Goal: Task Accomplishment & Management: Complete application form

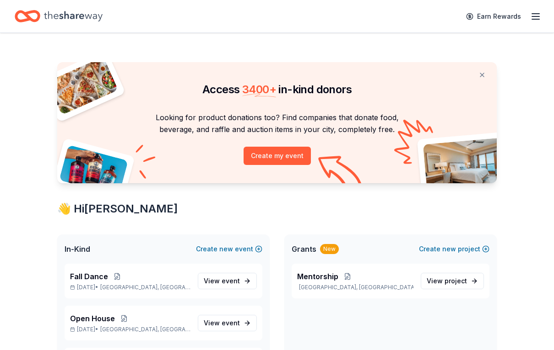
click at [531, 21] on icon "button" at bounding box center [535, 16] width 11 height 11
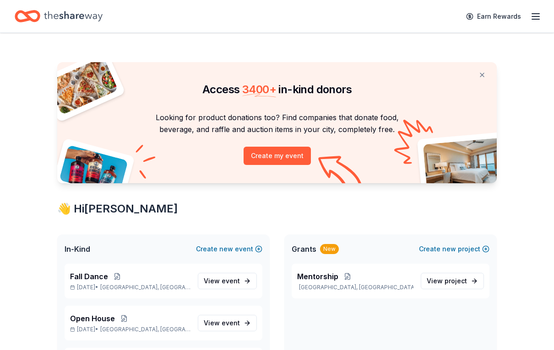
click at [71, 15] on icon "Home" at bounding box center [73, 16] width 59 height 19
click at [244, 251] on button "Create new event" at bounding box center [229, 249] width 66 height 11
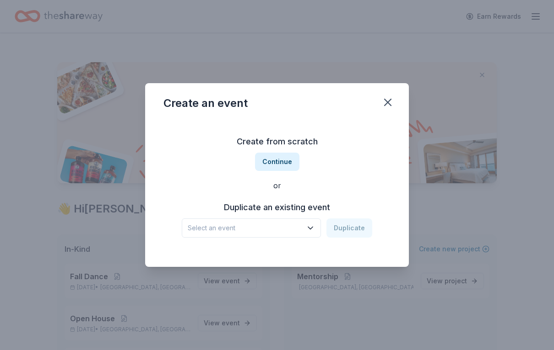
click at [317, 235] on button "Select an event" at bounding box center [251, 228] width 139 height 19
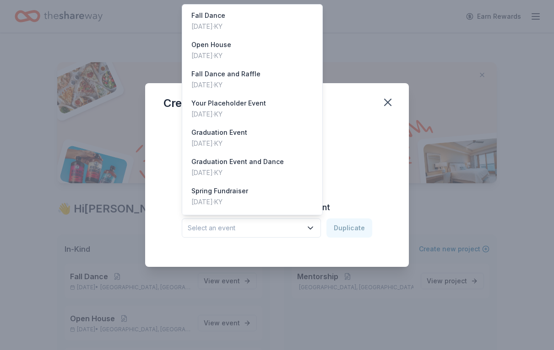
click at [276, 236] on button "Select an event" at bounding box center [251, 228] width 139 height 19
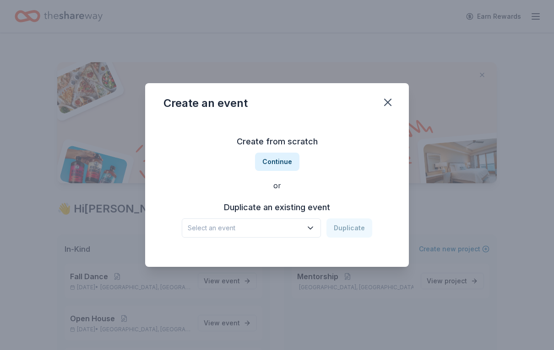
click at [314, 229] on icon "button" at bounding box center [310, 228] width 9 height 9
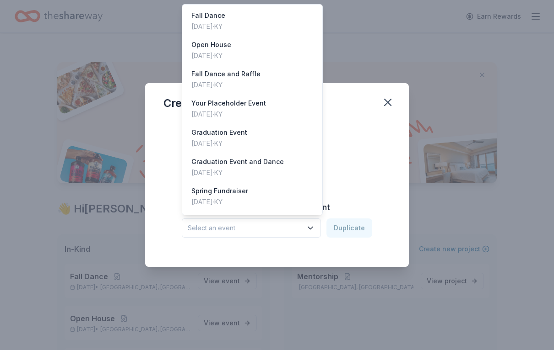
click at [194, 232] on span "Select an event" at bounding box center [245, 228] width 114 height 11
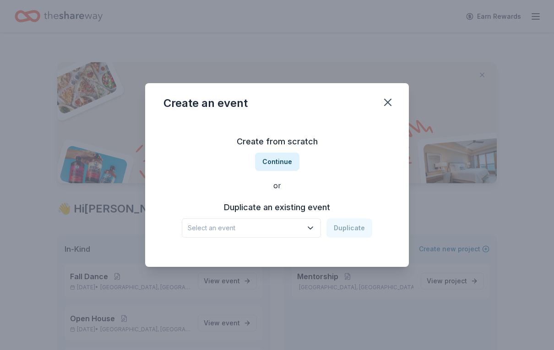
click at [280, 213] on h3 "Duplicate an existing event" at bounding box center [277, 207] width 190 height 15
click at [357, 231] on div "Select an event Duplicate" at bounding box center [277, 228] width 190 height 19
click at [314, 233] on button "Select an event" at bounding box center [251, 228] width 139 height 19
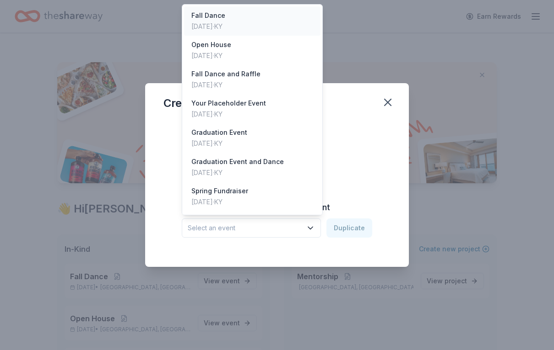
click at [217, 24] on div "Oct 31, 2025 · KY" at bounding box center [208, 26] width 34 height 11
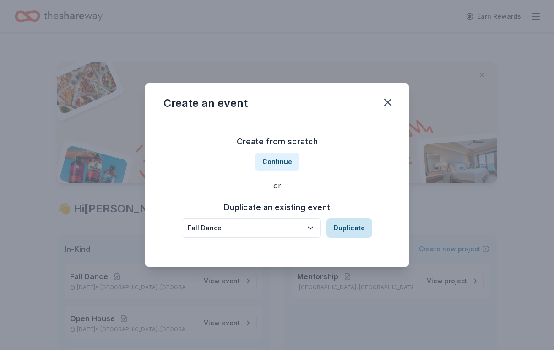
click at [358, 232] on button "Duplicate" at bounding box center [349, 228] width 46 height 19
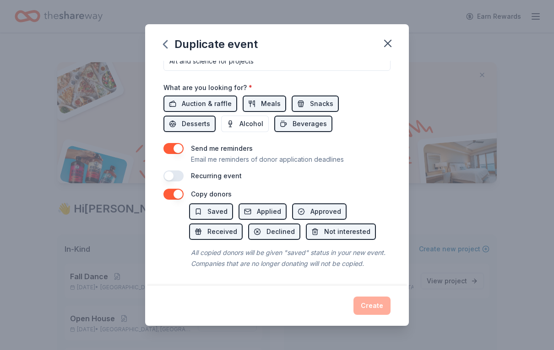
scroll to position [304, 0]
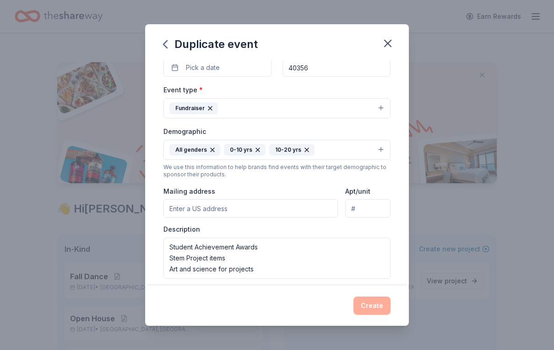
click at [374, 307] on div "Create" at bounding box center [276, 306] width 227 height 18
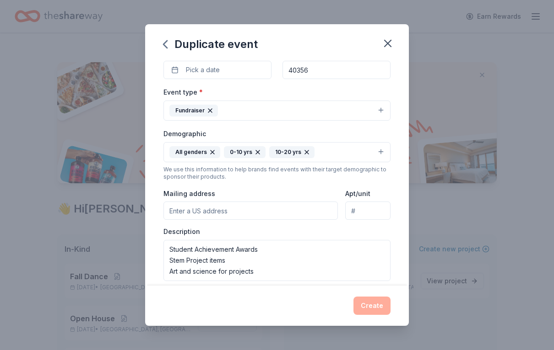
scroll to position [92, 0]
click at [381, 308] on div "Create" at bounding box center [276, 306] width 227 height 18
click at [377, 312] on div "Create" at bounding box center [276, 306] width 227 height 18
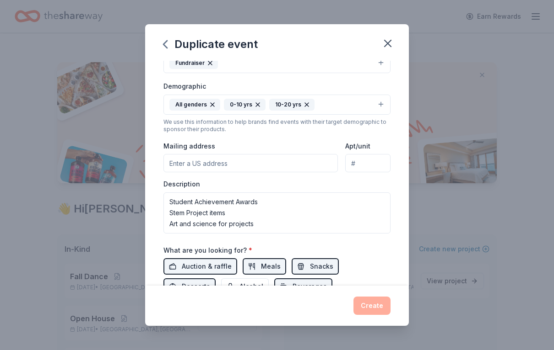
scroll to position [140, 0]
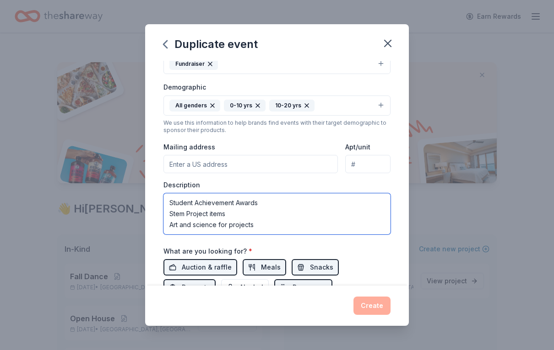
click at [296, 230] on textarea "Student Achievement Awards Stem Project items Art and science for projects" at bounding box center [276, 214] width 227 height 41
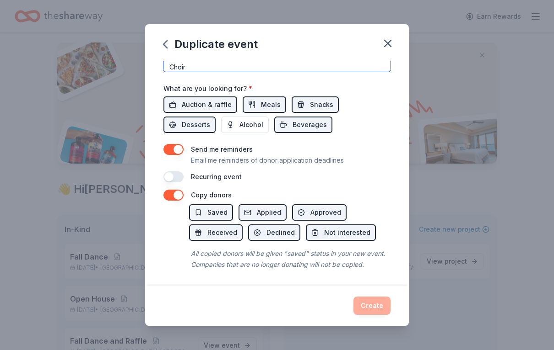
scroll to position [19, 0]
type textarea "Student Achievement Awards Stem Project items Art and science for projects Choir"
click at [271, 213] on span "Applied" at bounding box center [269, 212] width 24 height 11
click at [382, 161] on div "Send me reminders Email me reminders of donor application deadlines" at bounding box center [276, 155] width 227 height 22
click at [202, 108] on span "Auction & raffle" at bounding box center [207, 104] width 50 height 11
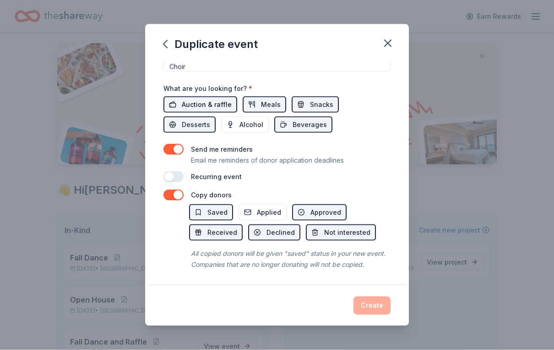
scroll to position [19, 0]
click at [209, 108] on span "Auction & raffle" at bounding box center [207, 104] width 50 height 11
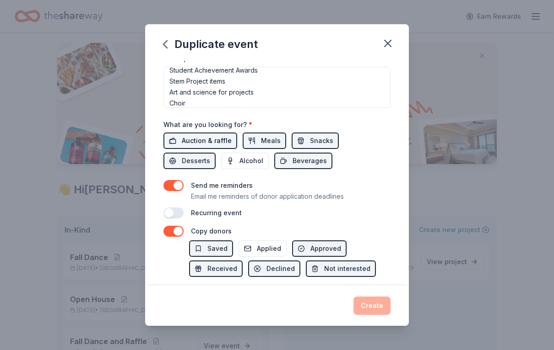
scroll to position [260, 0]
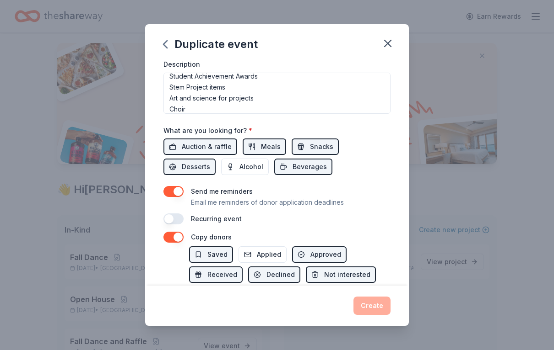
click at [169, 240] on button "button" at bounding box center [173, 237] width 20 height 11
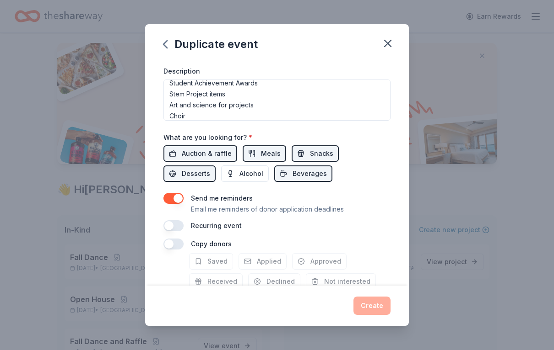
scroll to position [252, 0]
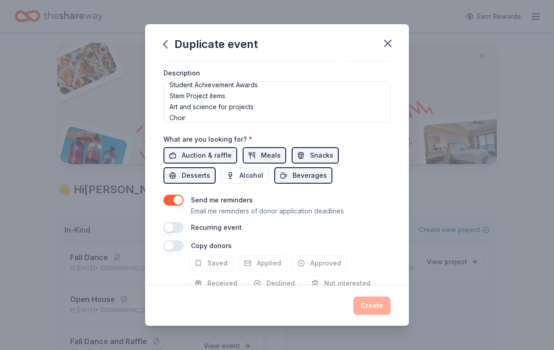
click at [178, 252] on button "button" at bounding box center [173, 246] width 20 height 11
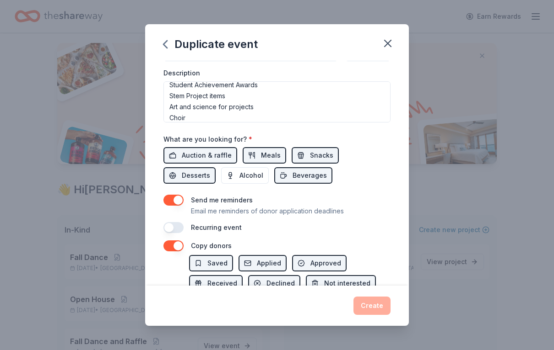
click at [178, 252] on button "button" at bounding box center [173, 246] width 20 height 11
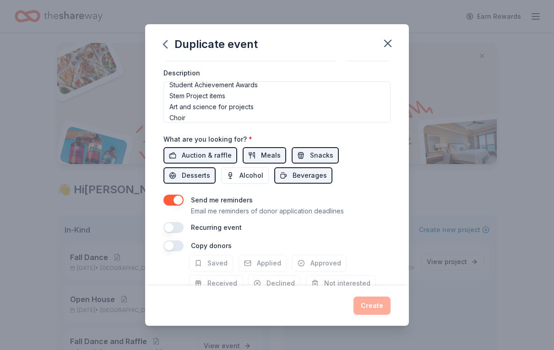
click at [376, 231] on div "Recurring event" at bounding box center [276, 227] width 227 height 11
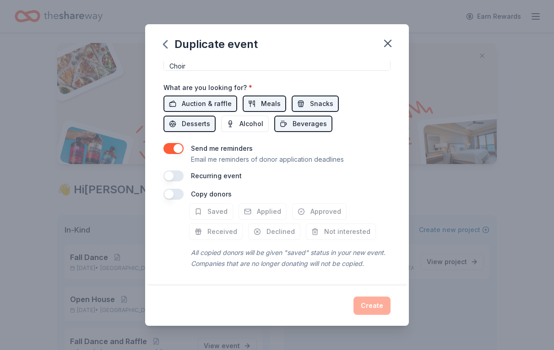
click at [379, 304] on div "Create" at bounding box center [276, 306] width 227 height 18
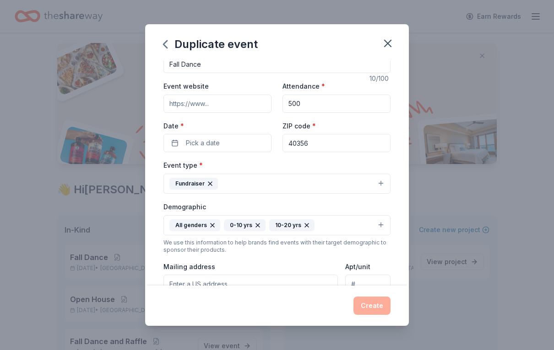
scroll to position [20, 0]
click at [387, 228] on button "All genders 0-10 yrs 10-20 yrs" at bounding box center [276, 225] width 227 height 20
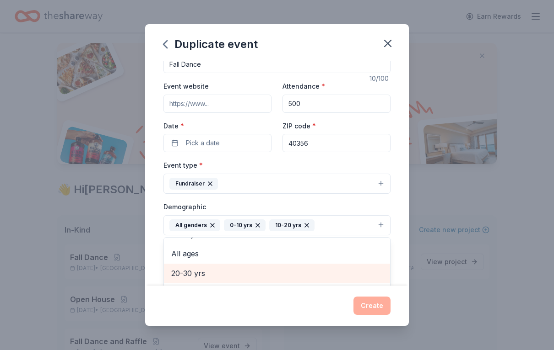
click at [368, 271] on span "20-30 yrs" at bounding box center [276, 274] width 211 height 12
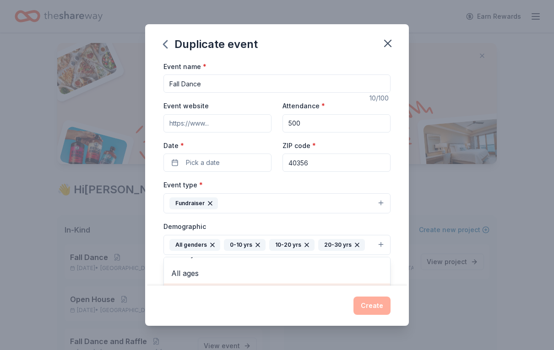
scroll to position [0, 0]
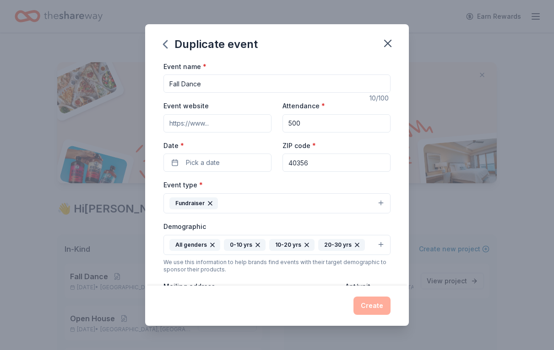
click at [180, 179] on div "Event name * Fall Dance 10 /100 Event website Attendance * 500 Date * Pick a da…" at bounding box center [276, 273] width 227 height 425
click at [253, 183] on div "Event type * Fundraiser" at bounding box center [276, 196] width 227 height 34
click at [397, 63] on div "Event name * Fall Dance 10 /100 Event website Attendance * 500 Date * Pick a da…" at bounding box center [277, 174] width 264 height 226
click at [390, 65] on div "Event name * Fall Dance 10 /100 Event website Attendance * 500 Date * Pick a da…" at bounding box center [277, 174] width 264 height 226
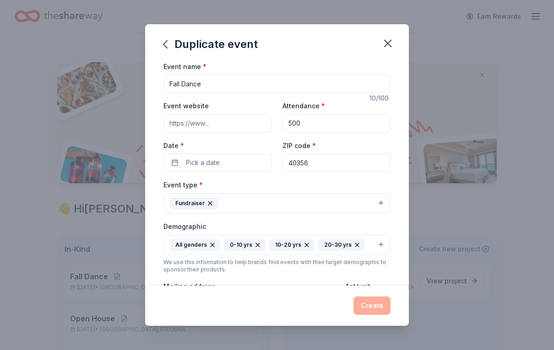
click at [393, 62] on div "Event name * Fall Dance 10 /100 Event website Attendance * 500 Date * Pick a da…" at bounding box center [277, 174] width 264 height 226
click at [396, 65] on div "Event name * Fall Dance 10 /100 Event website Attendance * 500 Date * Pick a da…" at bounding box center [277, 174] width 264 height 226
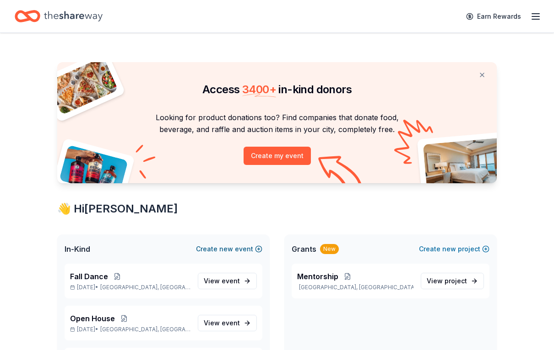
click at [235, 244] on button "Create new event" at bounding box center [229, 249] width 66 height 11
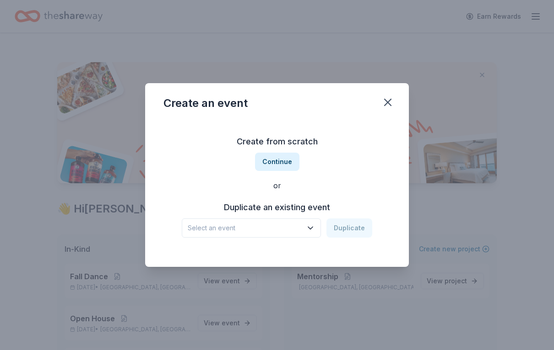
click at [313, 230] on icon "button" at bounding box center [310, 228] width 9 height 9
click at [280, 161] on button "Continue" at bounding box center [277, 162] width 44 height 18
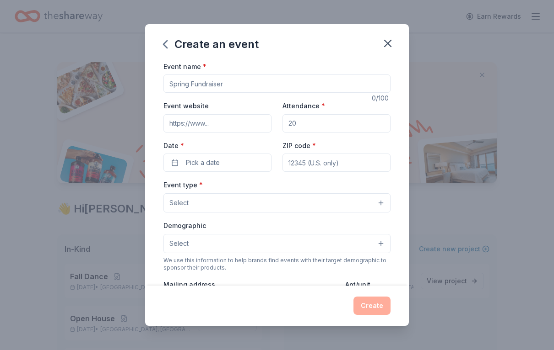
click at [237, 86] on input "Event name *" at bounding box center [276, 84] width 227 height 18
type input "Choir All Stae"
click at [328, 124] on input "Attendance *" at bounding box center [336, 123] width 108 height 18
type input "1200"
click at [219, 160] on button "Pick a date" at bounding box center [217, 163] width 108 height 18
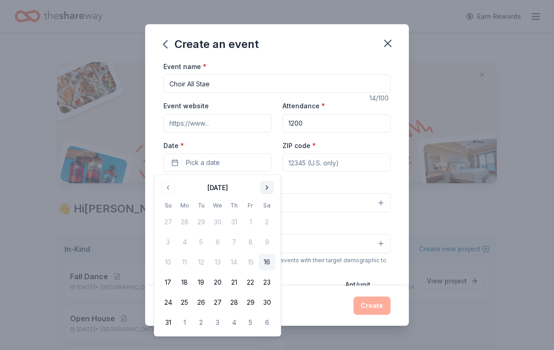
click at [268, 187] on button "Go to next month" at bounding box center [266, 188] width 13 height 13
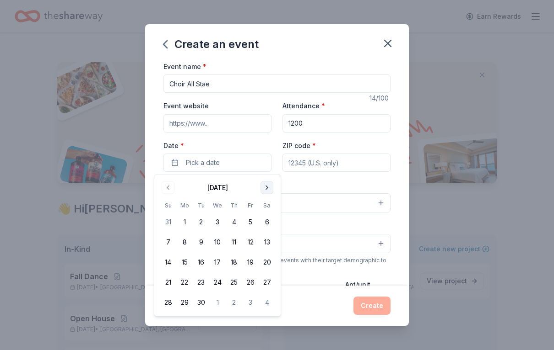
click at [271, 190] on button "Go to next month" at bounding box center [266, 188] width 13 height 13
click at [266, 190] on button "Go to next month" at bounding box center [266, 188] width 13 height 13
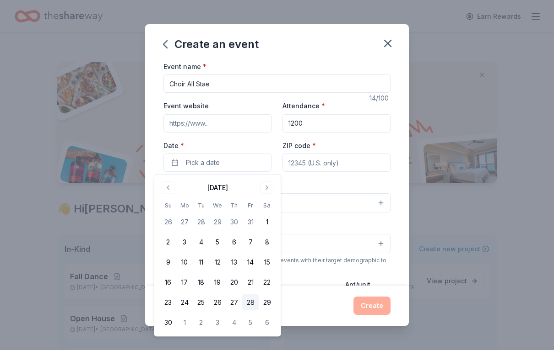
click at [254, 301] on button "28" at bounding box center [250, 303] width 16 height 16
click at [362, 171] on input "ZIP code *" at bounding box center [336, 163] width 108 height 18
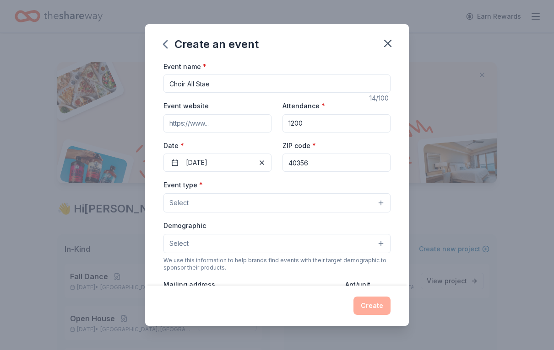
type input "40356"
click at [383, 208] on button "Select" at bounding box center [276, 203] width 227 height 19
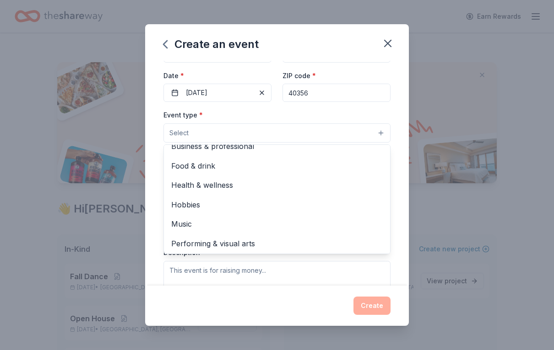
scroll to position [69, 0]
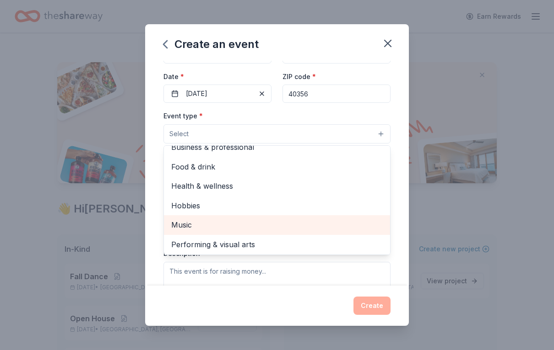
click at [175, 231] on div "Music" at bounding box center [277, 224] width 226 height 19
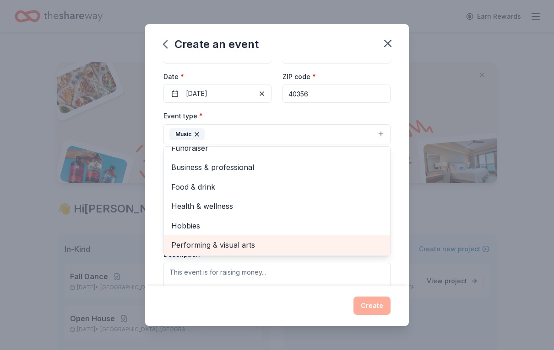
click at [185, 247] on span "Performing & visual arts" at bounding box center [276, 245] width 211 height 12
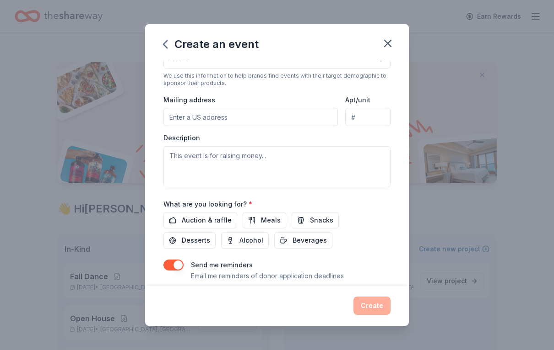
scroll to position [31, 0]
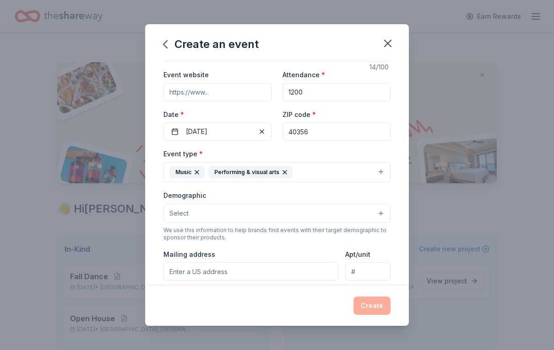
click at [378, 217] on button "Select" at bounding box center [276, 213] width 227 height 19
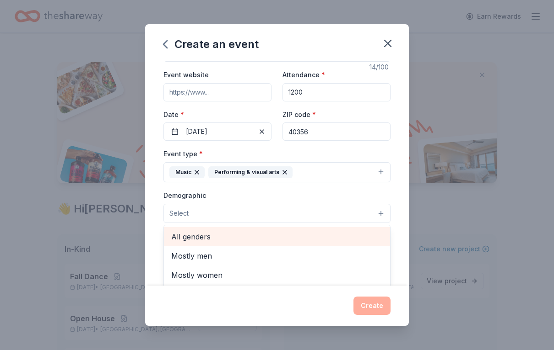
click at [200, 239] on span "All genders" at bounding box center [276, 237] width 211 height 12
click at [195, 280] on span "All ages" at bounding box center [276, 276] width 211 height 12
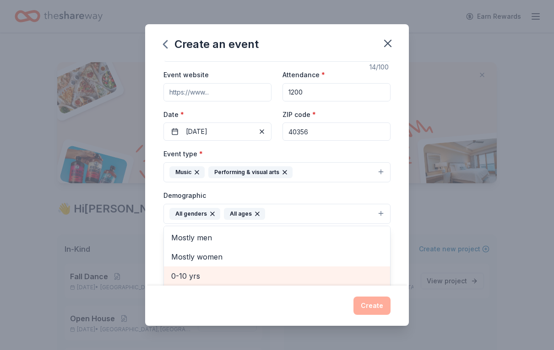
scroll to position [32, 0]
click at [358, 274] on span "0-10 yrs" at bounding box center [276, 276] width 211 height 12
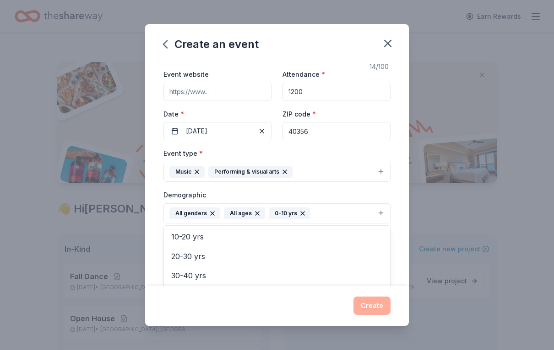
scroll to position [36, 0]
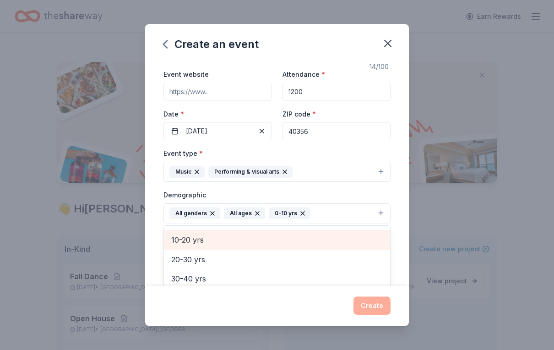
click at [194, 245] on span "10-20 yrs" at bounding box center [276, 240] width 211 height 12
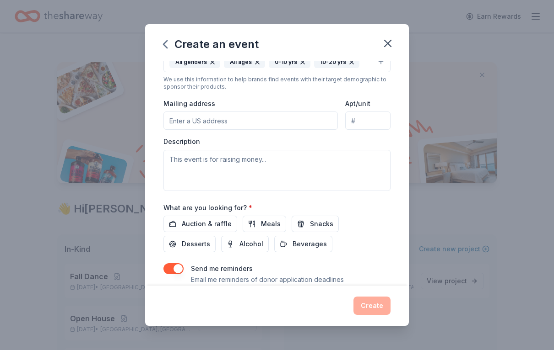
scroll to position [181, 0]
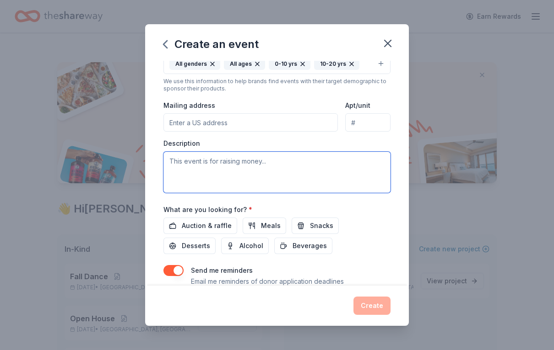
click at [329, 162] on textarea at bounding box center [276, 172] width 227 height 41
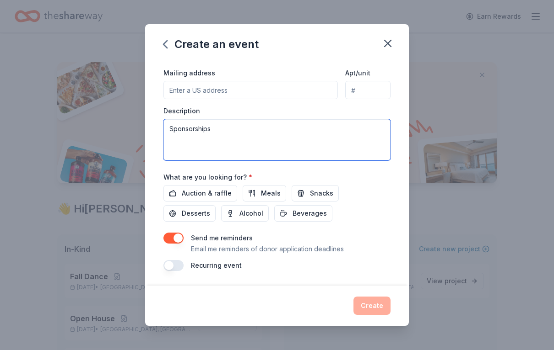
scroll to position [215, 0]
type textarea "Sponsorships"
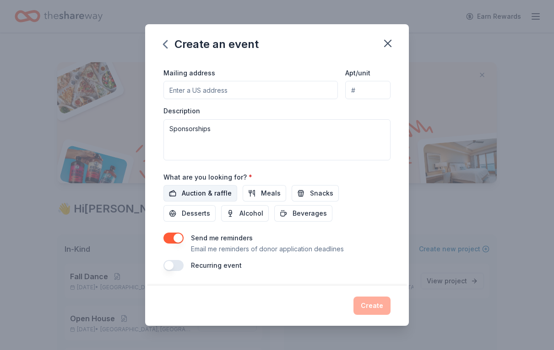
click at [197, 194] on span "Auction & raffle" at bounding box center [207, 193] width 50 height 11
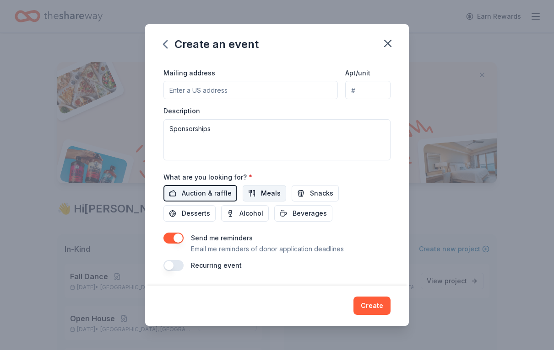
click at [265, 197] on span "Meals" at bounding box center [271, 193] width 20 height 11
click at [310, 197] on span "Snacks" at bounding box center [321, 193] width 23 height 11
click at [210, 208] on span "Desserts" at bounding box center [196, 213] width 28 height 11
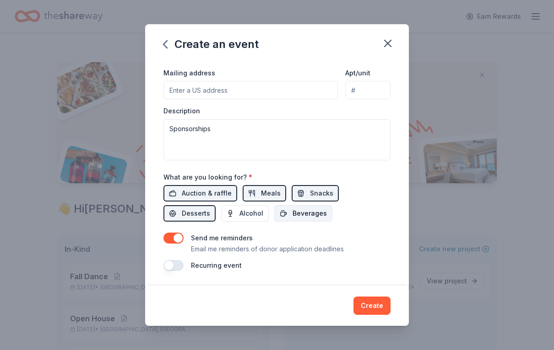
click at [292, 213] on span "Beverages" at bounding box center [309, 213] width 34 height 11
click at [378, 313] on button "Create" at bounding box center [371, 306] width 37 height 18
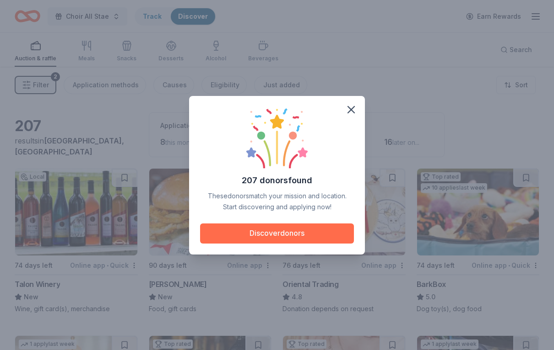
click at [311, 234] on button "Discover donors" at bounding box center [277, 234] width 154 height 20
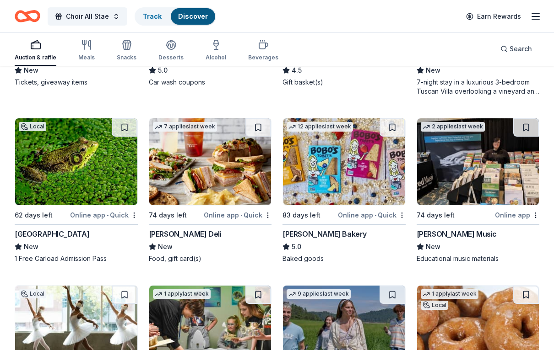
scroll to position [1277, 0]
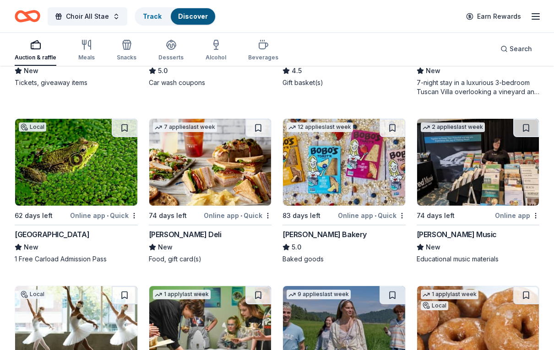
click at [519, 217] on div "Online app" at bounding box center [517, 215] width 44 height 11
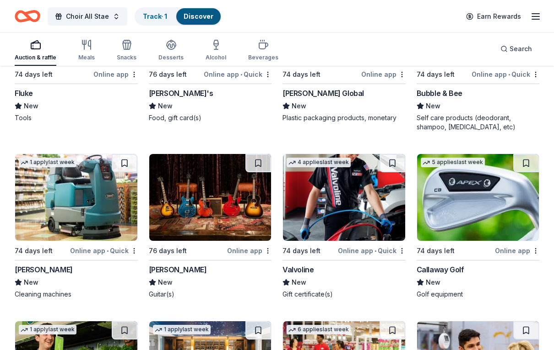
scroll to position [5239, 0]
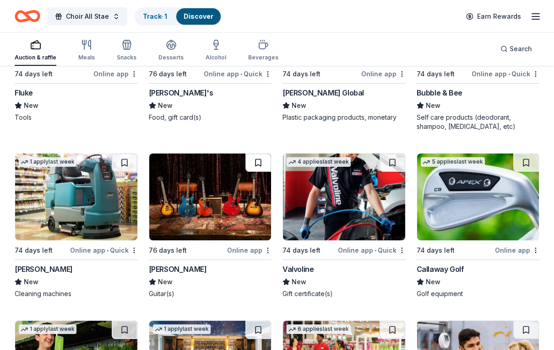
click at [261, 160] on button at bounding box center [258, 163] width 26 height 18
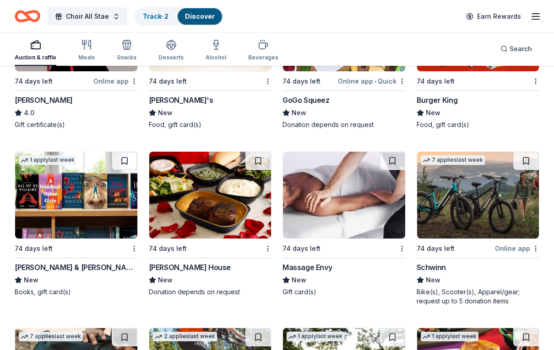
scroll to position [6088, 0]
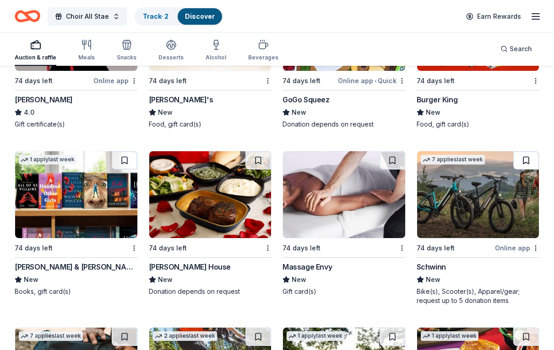
click at [527, 162] on button at bounding box center [526, 160] width 26 height 18
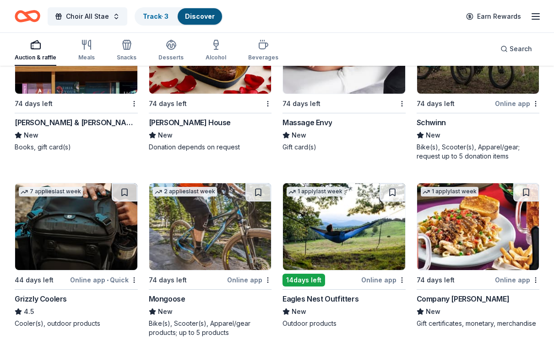
scroll to position [6232, 0]
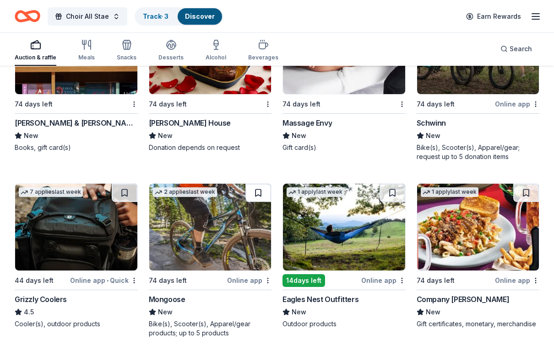
click at [263, 194] on button at bounding box center [258, 193] width 26 height 18
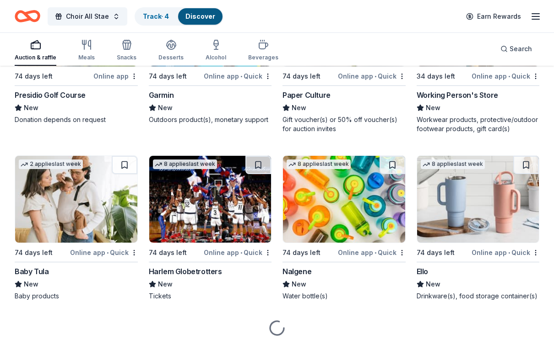
scroll to position [7667, 0]
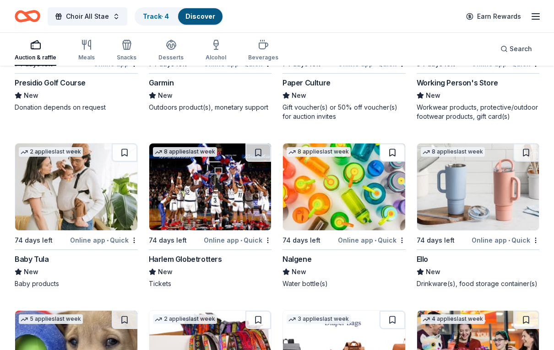
click at [398, 156] on button at bounding box center [392, 153] width 26 height 18
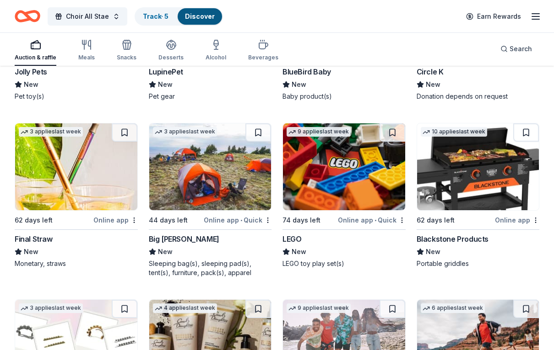
scroll to position [8022, 0]
click at [524, 134] on button at bounding box center [526, 133] width 26 height 18
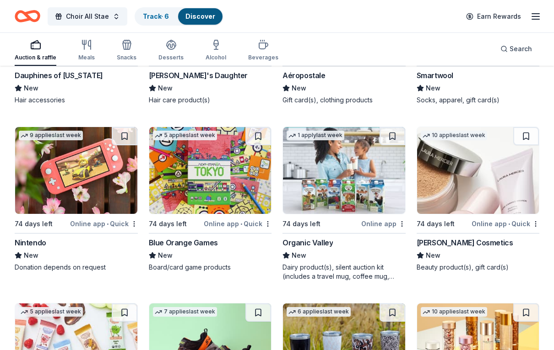
scroll to position [8363, 0]
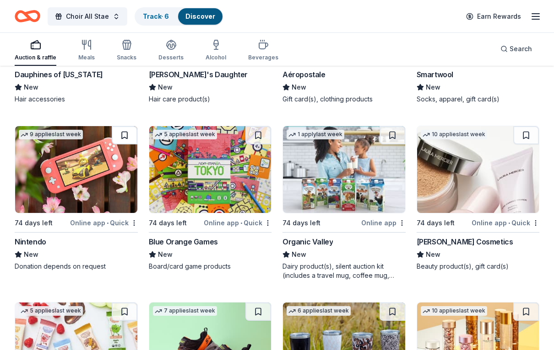
click at [124, 132] on button at bounding box center [125, 135] width 26 height 18
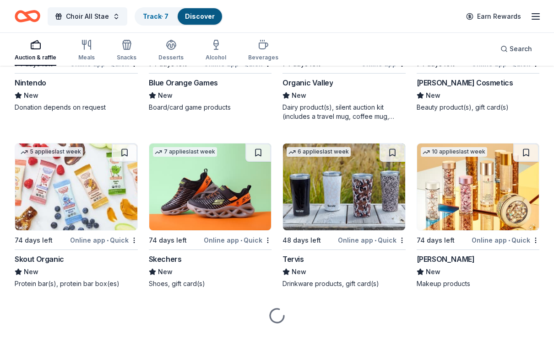
scroll to position [8522, 0]
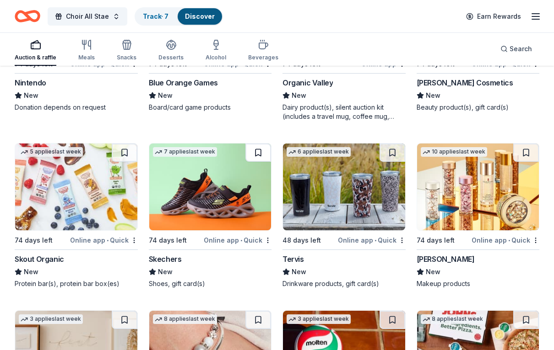
click at [254, 151] on button at bounding box center [258, 153] width 26 height 18
click at [394, 152] on button at bounding box center [392, 153] width 26 height 18
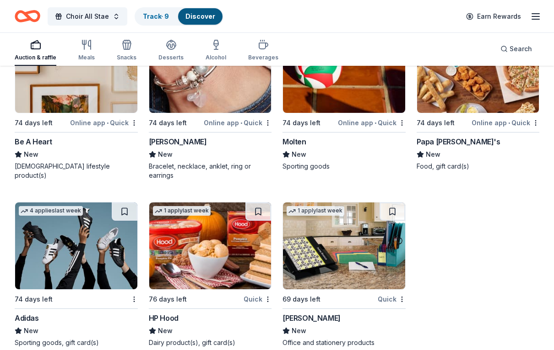
scroll to position [8812, 0]
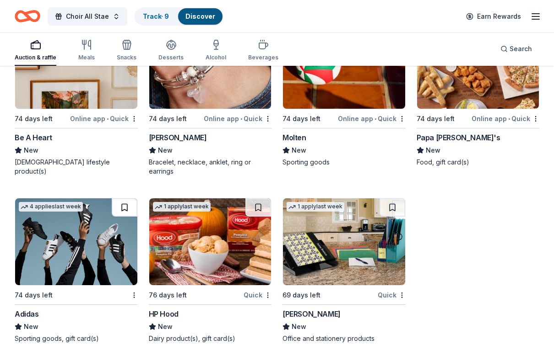
click at [124, 204] on button at bounding box center [125, 208] width 26 height 18
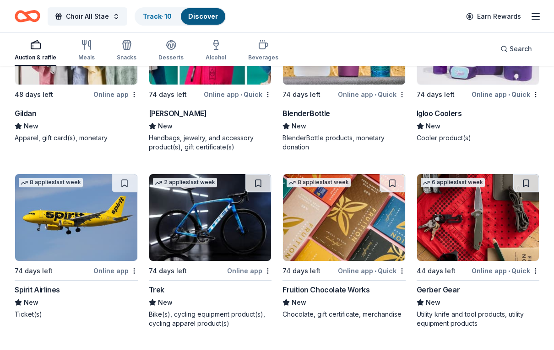
scroll to position [7115, 0]
click at [505, 246] on img at bounding box center [478, 218] width 122 height 87
click at [195, 16] on link "Discover" at bounding box center [203, 16] width 30 height 8
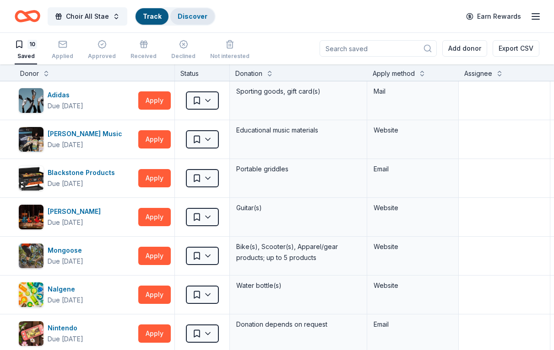
scroll to position [0, 0]
click at [148, 140] on button "Apply" at bounding box center [154, 139] width 32 height 18
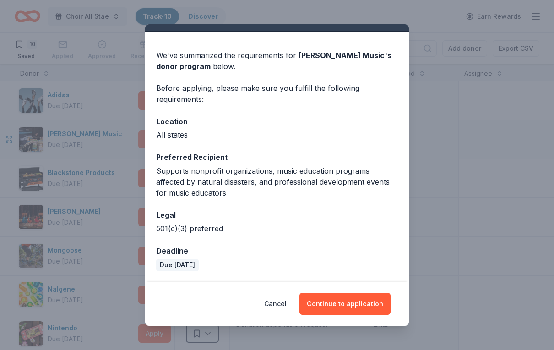
scroll to position [18, 0]
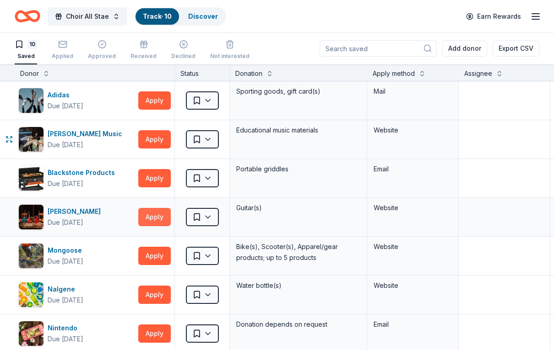
click at [146, 218] on button "Apply" at bounding box center [154, 217] width 32 height 18
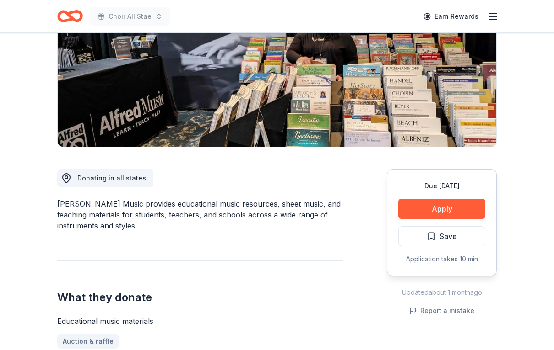
scroll to position [131, 0]
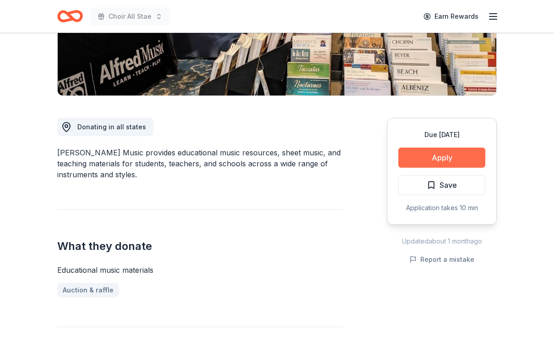
click at [451, 157] on button "Apply" at bounding box center [441, 158] width 87 height 20
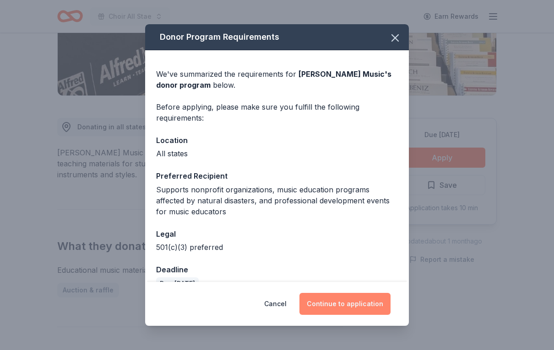
click at [364, 307] on button "Continue to application" at bounding box center [344, 304] width 91 height 22
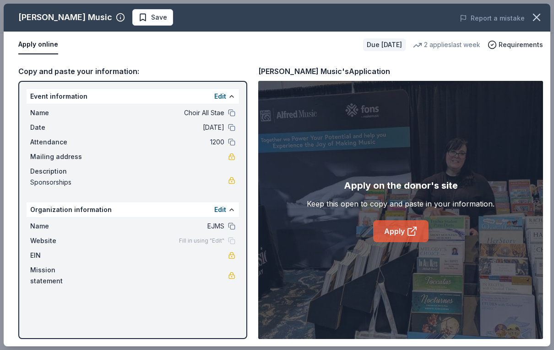
click at [411, 229] on icon at bounding box center [411, 232] width 7 height 7
click at [151, 18] on span "Save" at bounding box center [159, 17] width 16 height 11
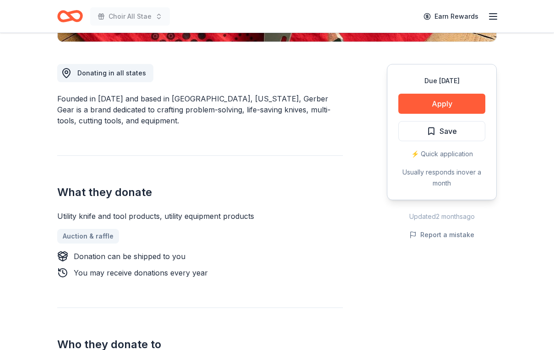
scroll to position [237, 0]
